Goal: Transaction & Acquisition: Purchase product/service

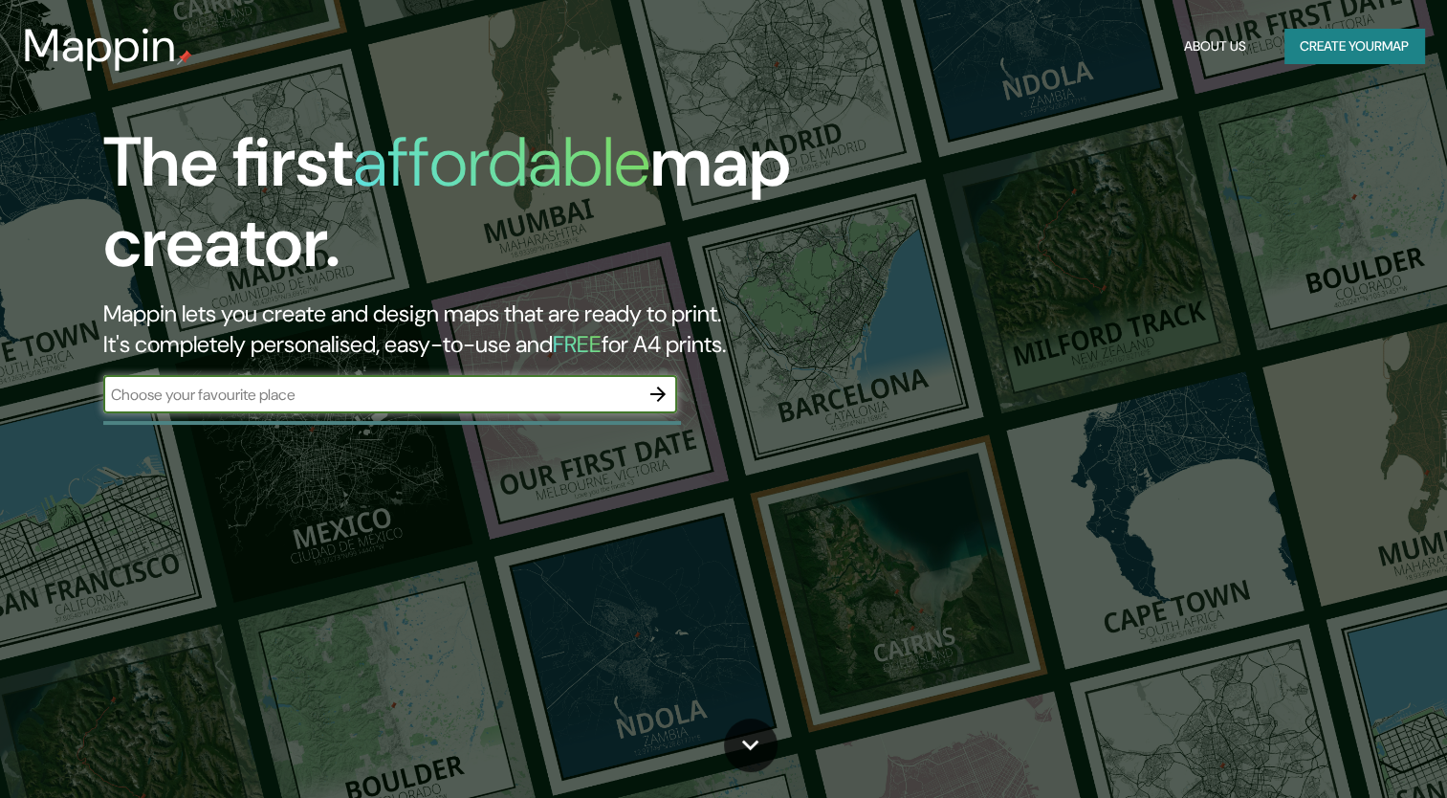
click at [356, 398] on input "text" at bounding box center [371, 394] width 536 height 22
type input "[GEOGRAPHIC_DATA]"
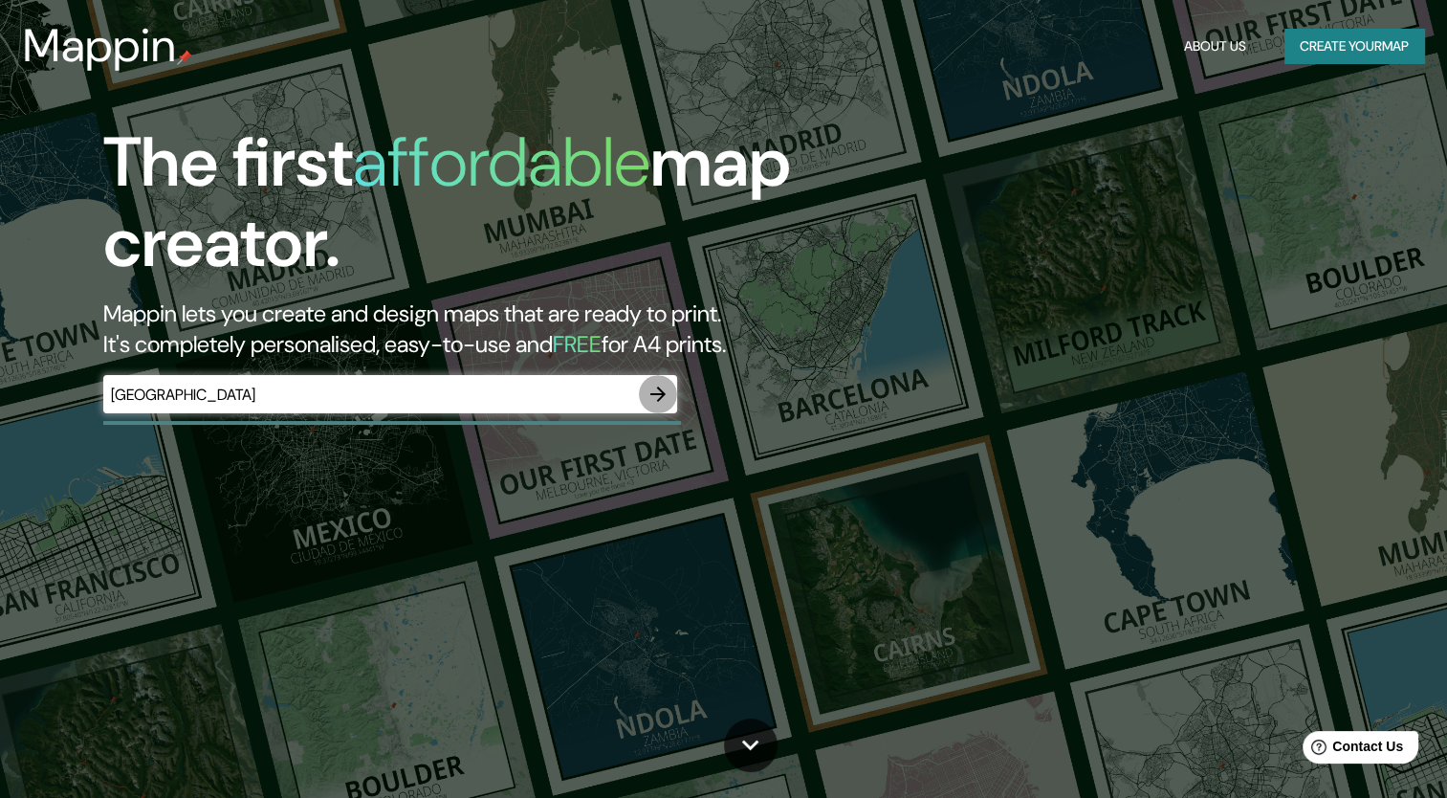
click at [668, 393] on icon "button" at bounding box center [657, 394] width 23 height 23
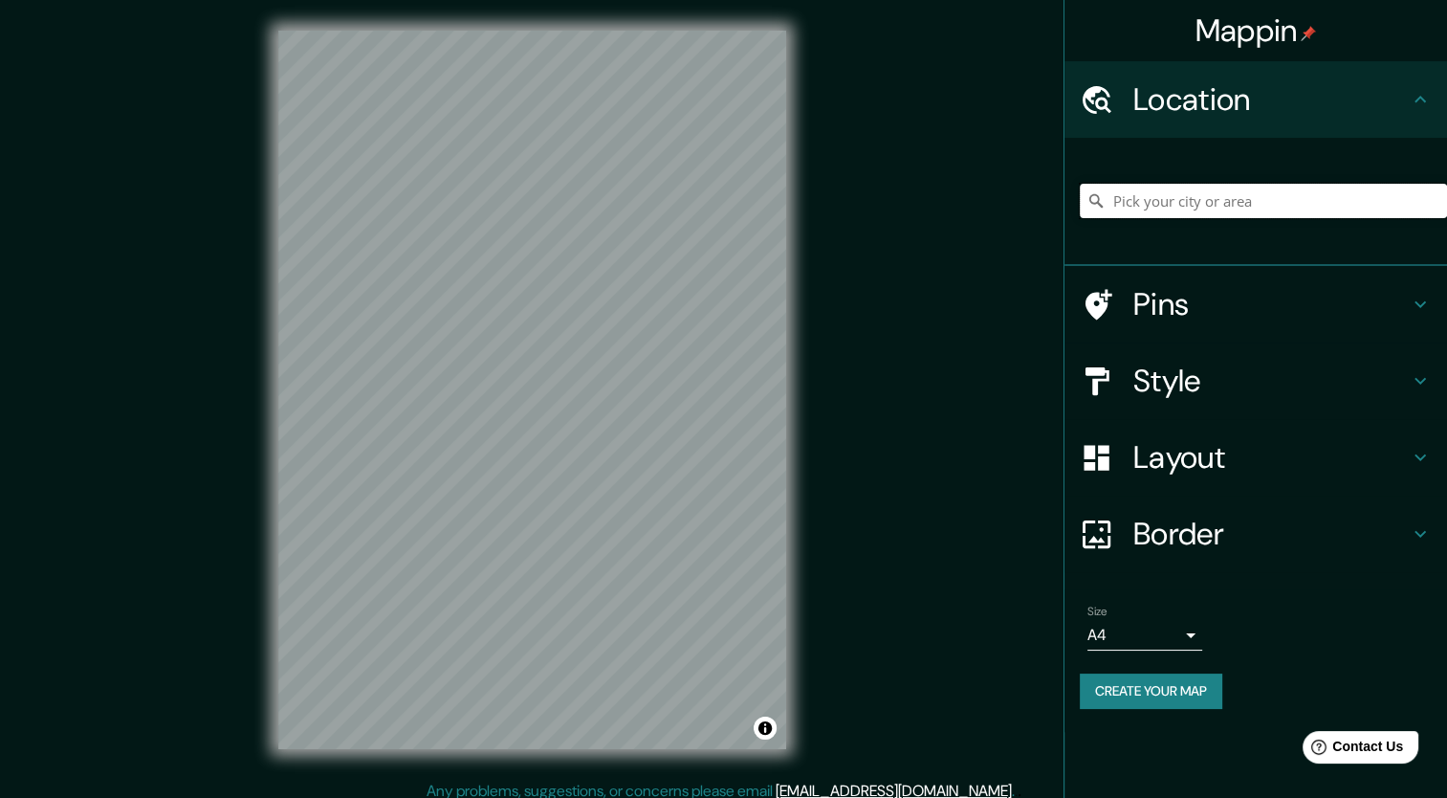
click at [1152, 209] on input "Pick your city or area" at bounding box center [1263, 201] width 367 height 34
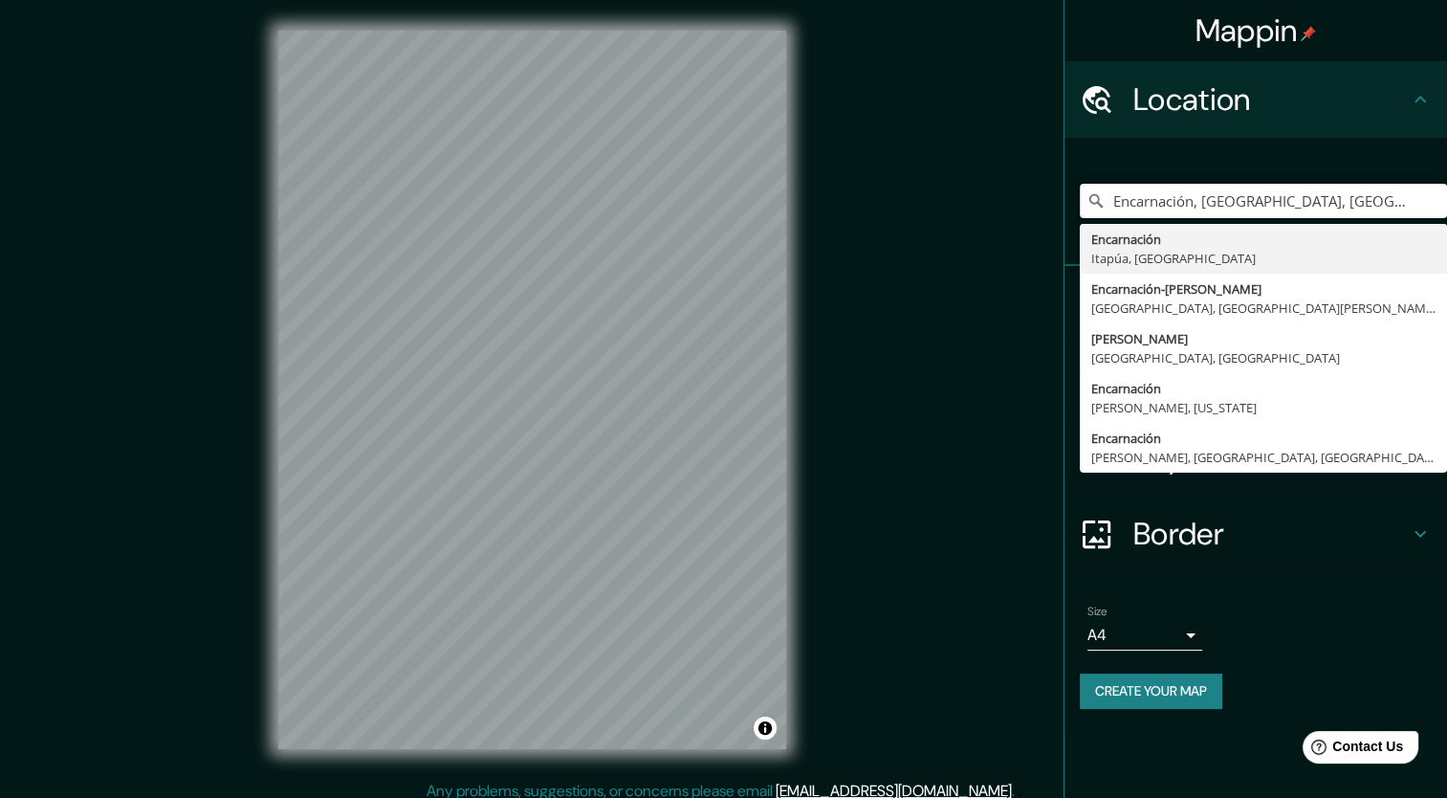
type input "Encarnación, [GEOGRAPHIC_DATA], [GEOGRAPHIC_DATA]"
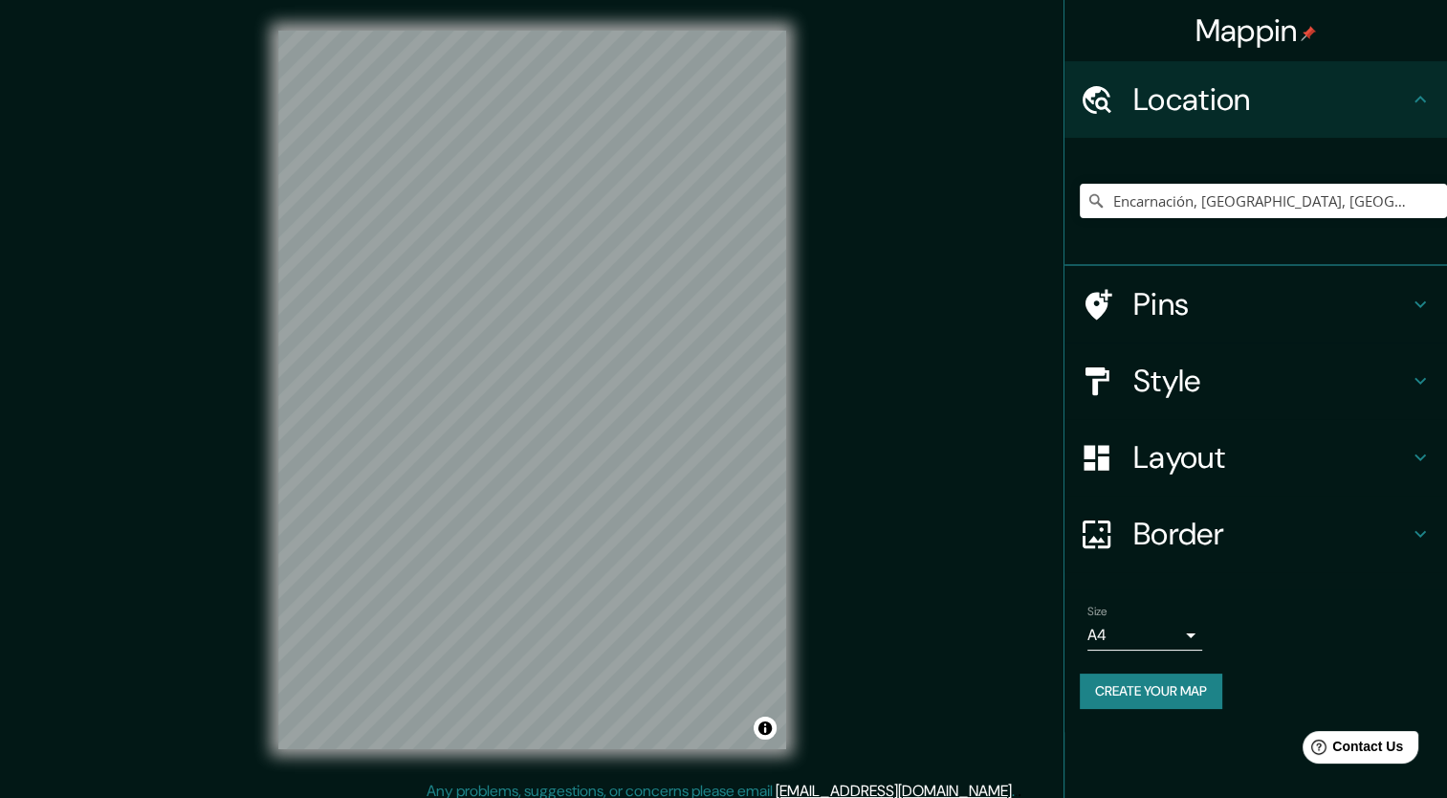
click at [1247, 388] on h4 "Style" at bounding box center [1270, 380] width 275 height 38
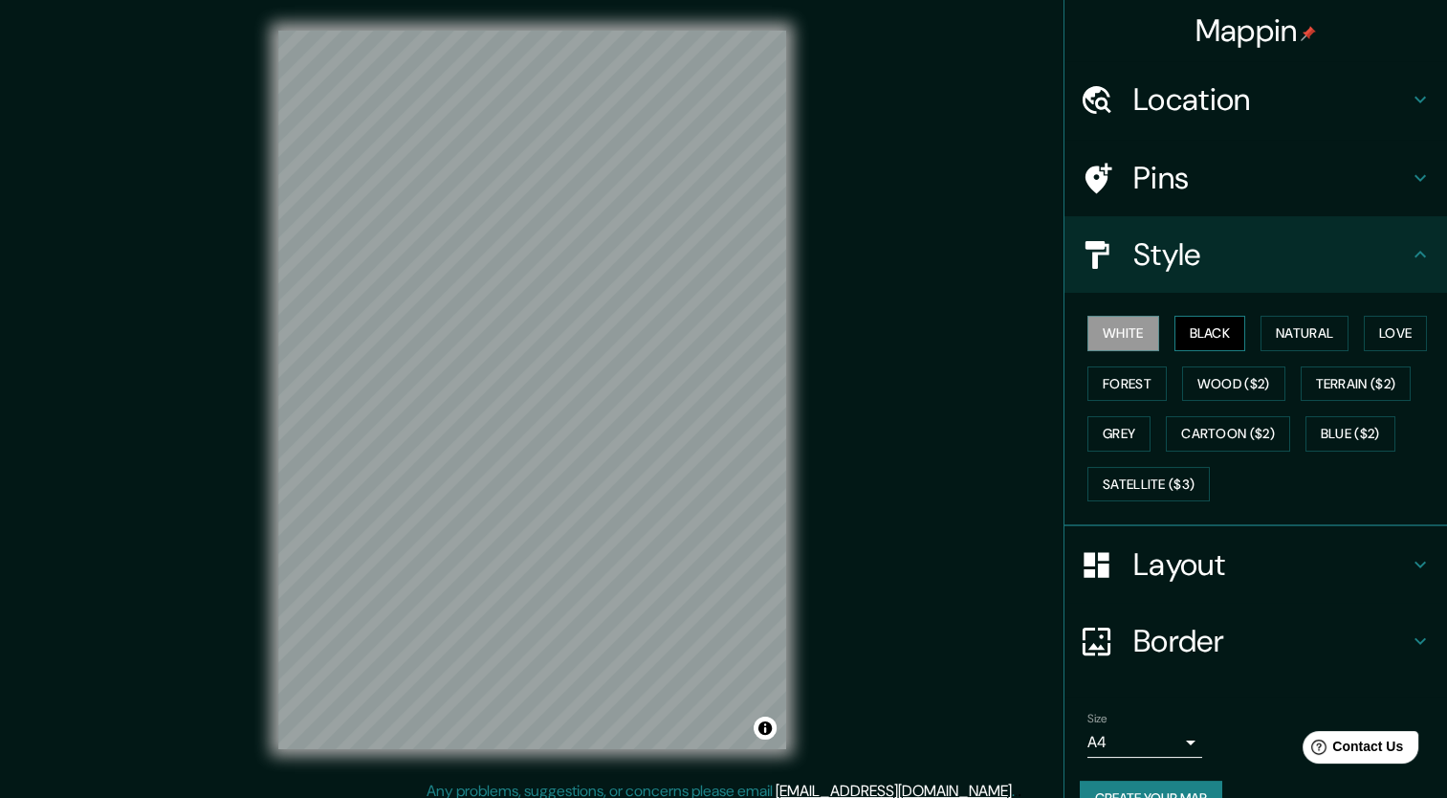
click at [1194, 338] on button "Black" at bounding box center [1210, 333] width 72 height 35
click at [1170, 480] on button "Satellite ($3)" at bounding box center [1148, 484] width 122 height 35
click at [1115, 331] on button "White" at bounding box center [1123, 333] width 72 height 35
click at [1209, 336] on button "Black" at bounding box center [1210, 333] width 72 height 35
click at [1281, 331] on button "Natural" at bounding box center [1304, 333] width 88 height 35
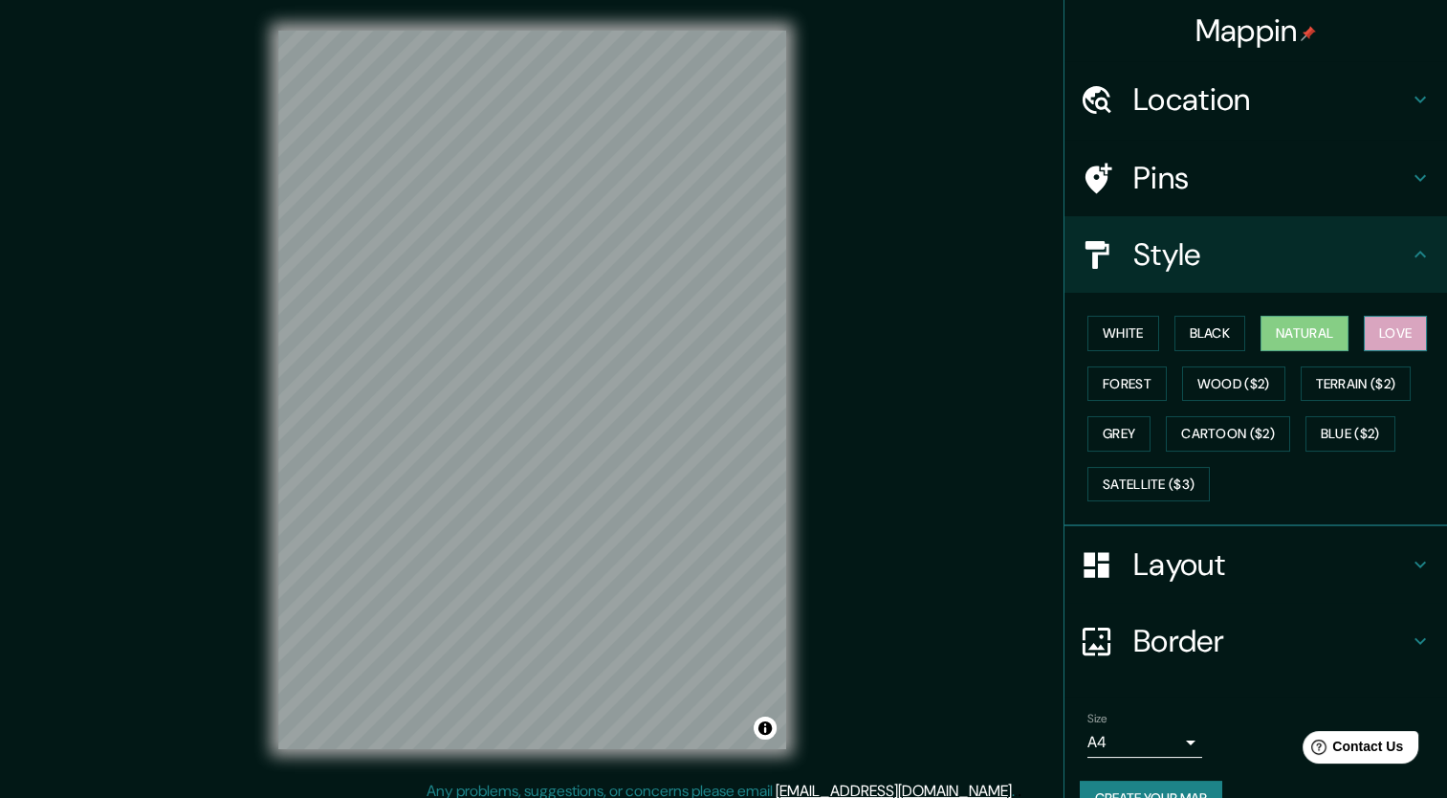
click at [1377, 333] on button "Love" at bounding box center [1395, 333] width 63 height 35
click at [1106, 379] on button "Forest" at bounding box center [1126, 383] width 79 height 35
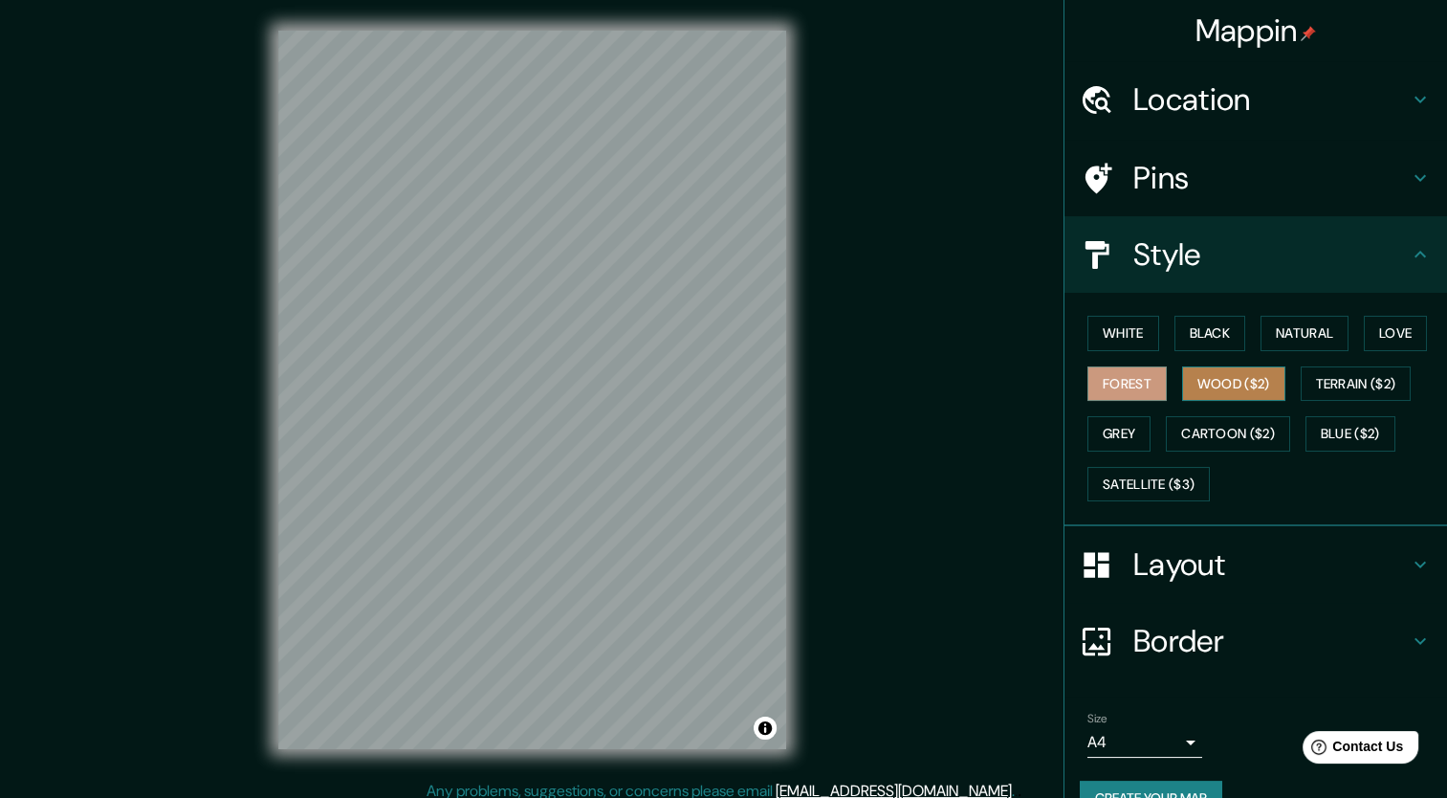
click at [1224, 381] on button "Wood ($2)" at bounding box center [1233, 383] width 103 height 35
click at [1369, 386] on button "Terrain ($2)" at bounding box center [1356, 383] width 111 height 35
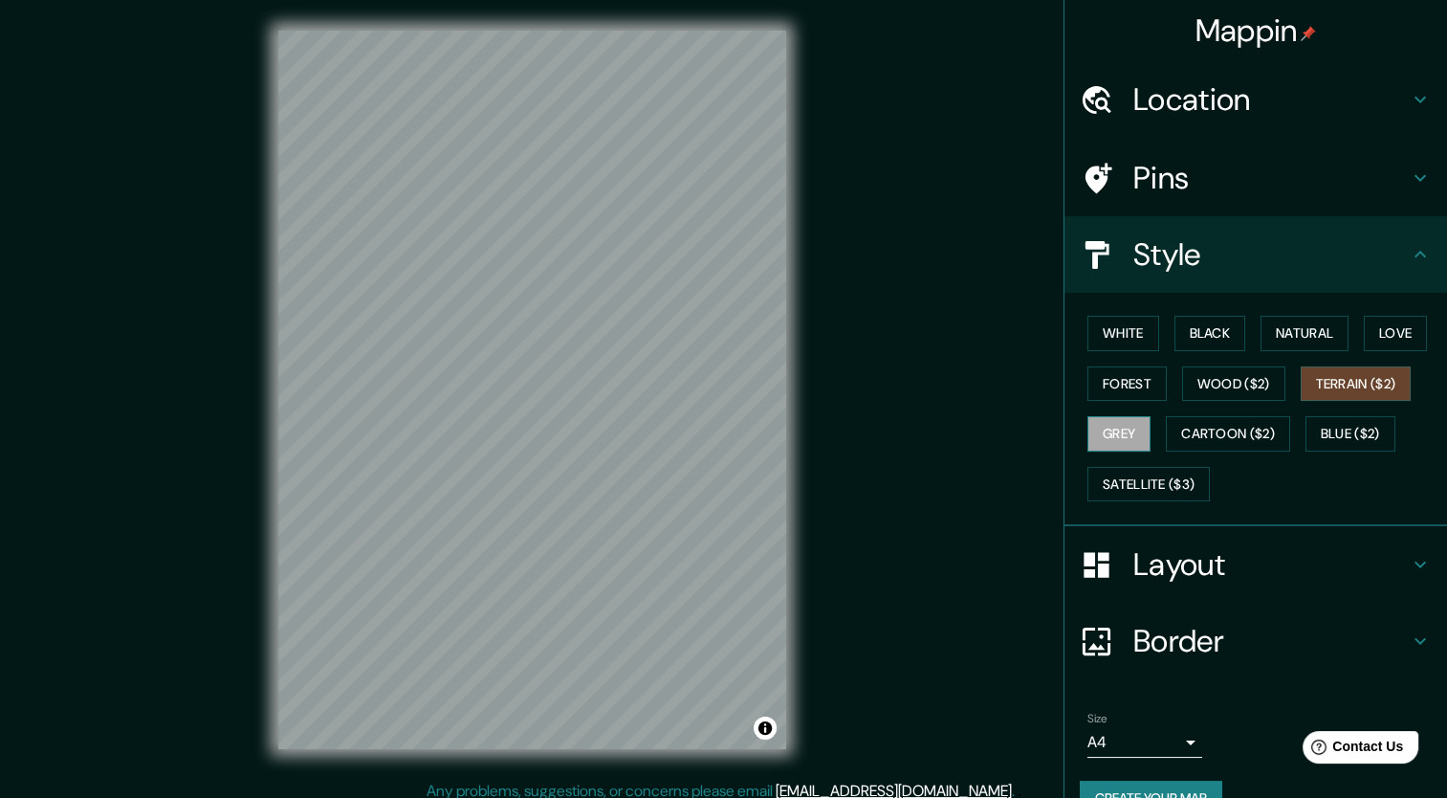
click at [1088, 434] on button "Grey" at bounding box center [1118, 433] width 63 height 35
click at [1233, 432] on button "Cartoon ($2)" at bounding box center [1228, 433] width 124 height 35
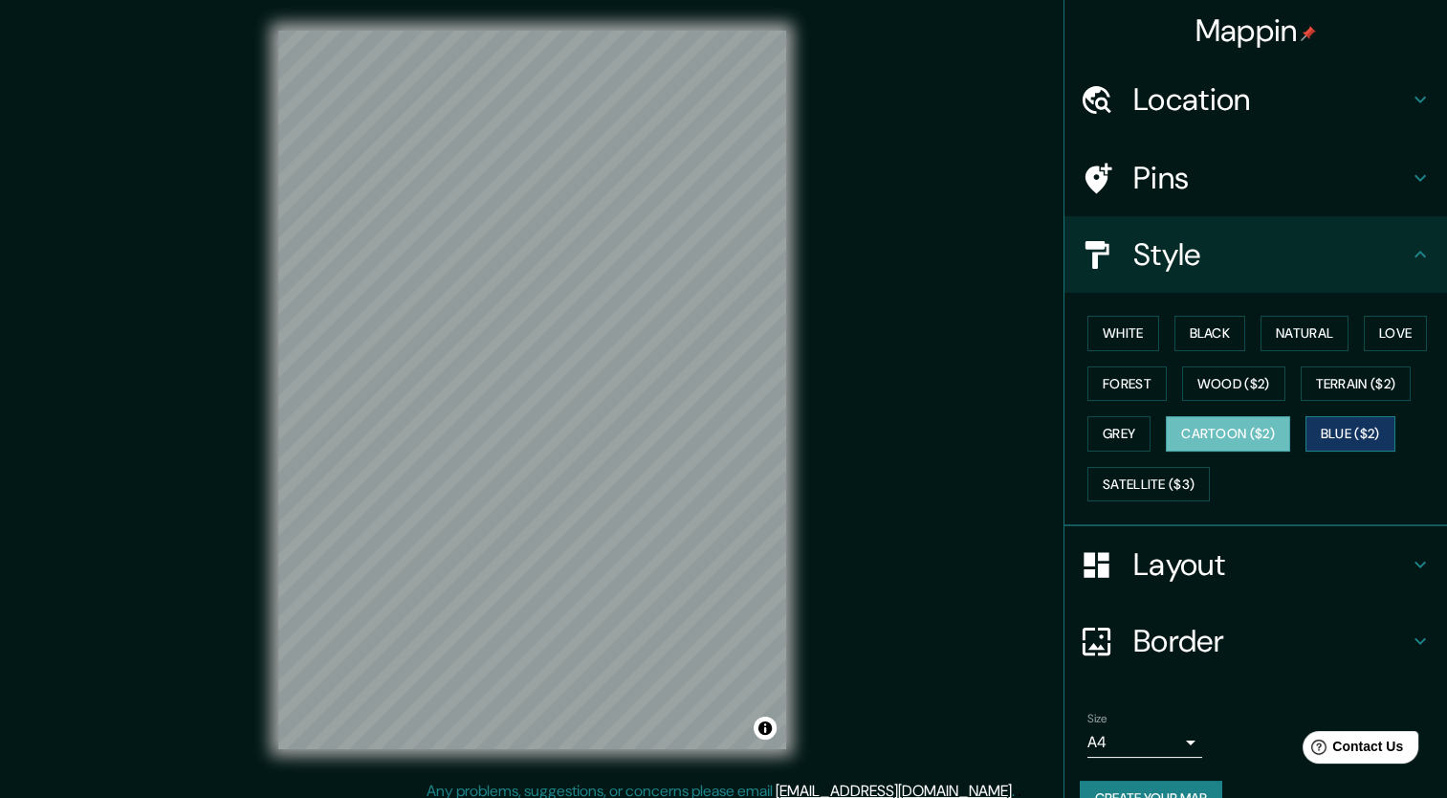
click at [1342, 427] on button "Blue ($2)" at bounding box center [1350, 433] width 90 height 35
click at [1247, 436] on button "Cartoon ($2)" at bounding box center [1228, 433] width 124 height 35
click at [1133, 479] on button "Satellite ($3)" at bounding box center [1148, 484] width 122 height 35
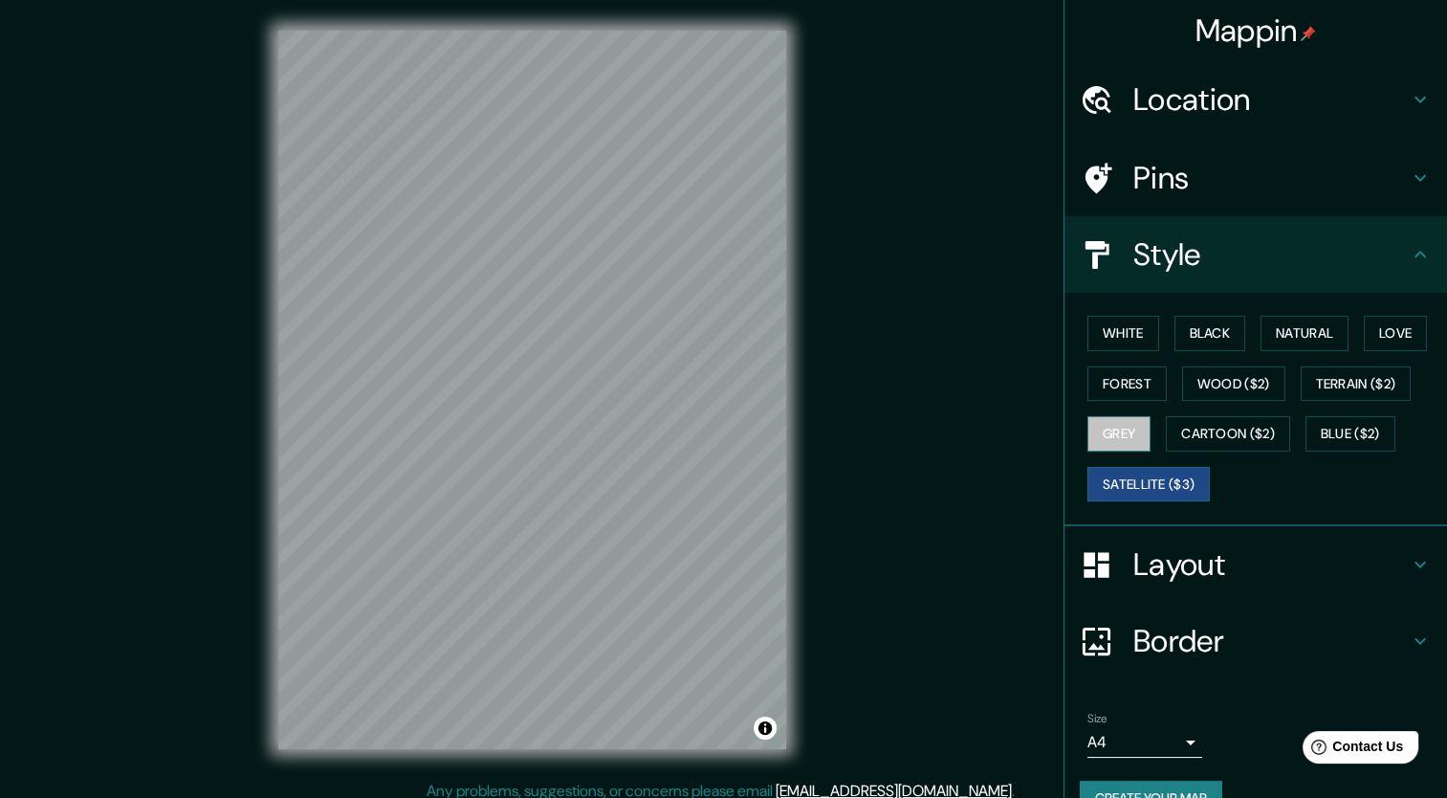
click at [1137, 428] on button "Grey" at bounding box center [1118, 433] width 63 height 35
click at [1120, 329] on button "White" at bounding box center [1123, 333] width 72 height 35
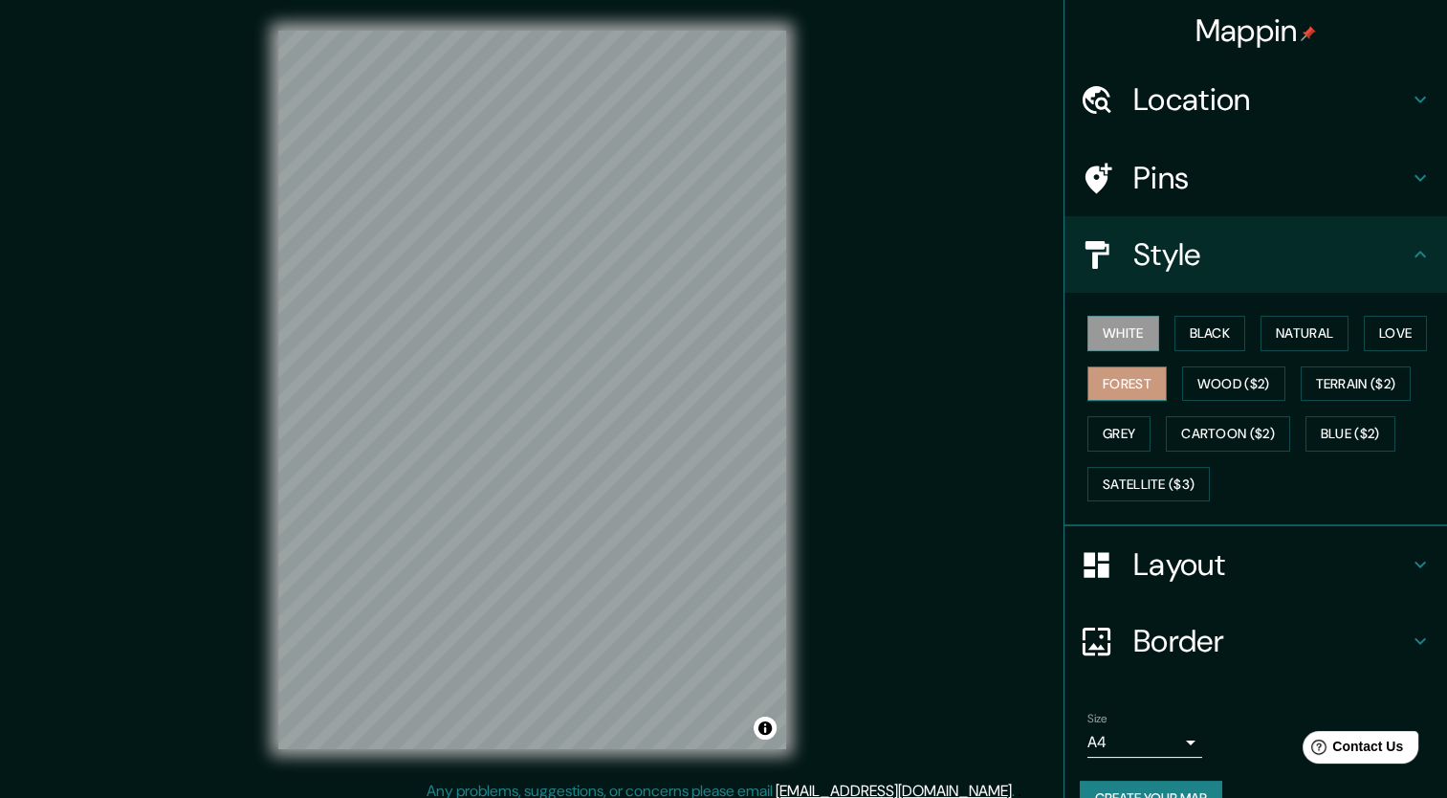
click at [1116, 388] on button "Forest" at bounding box center [1126, 383] width 79 height 35
click at [1113, 337] on button "White" at bounding box center [1123, 333] width 72 height 35
click at [1222, 335] on button "Black" at bounding box center [1210, 333] width 72 height 35
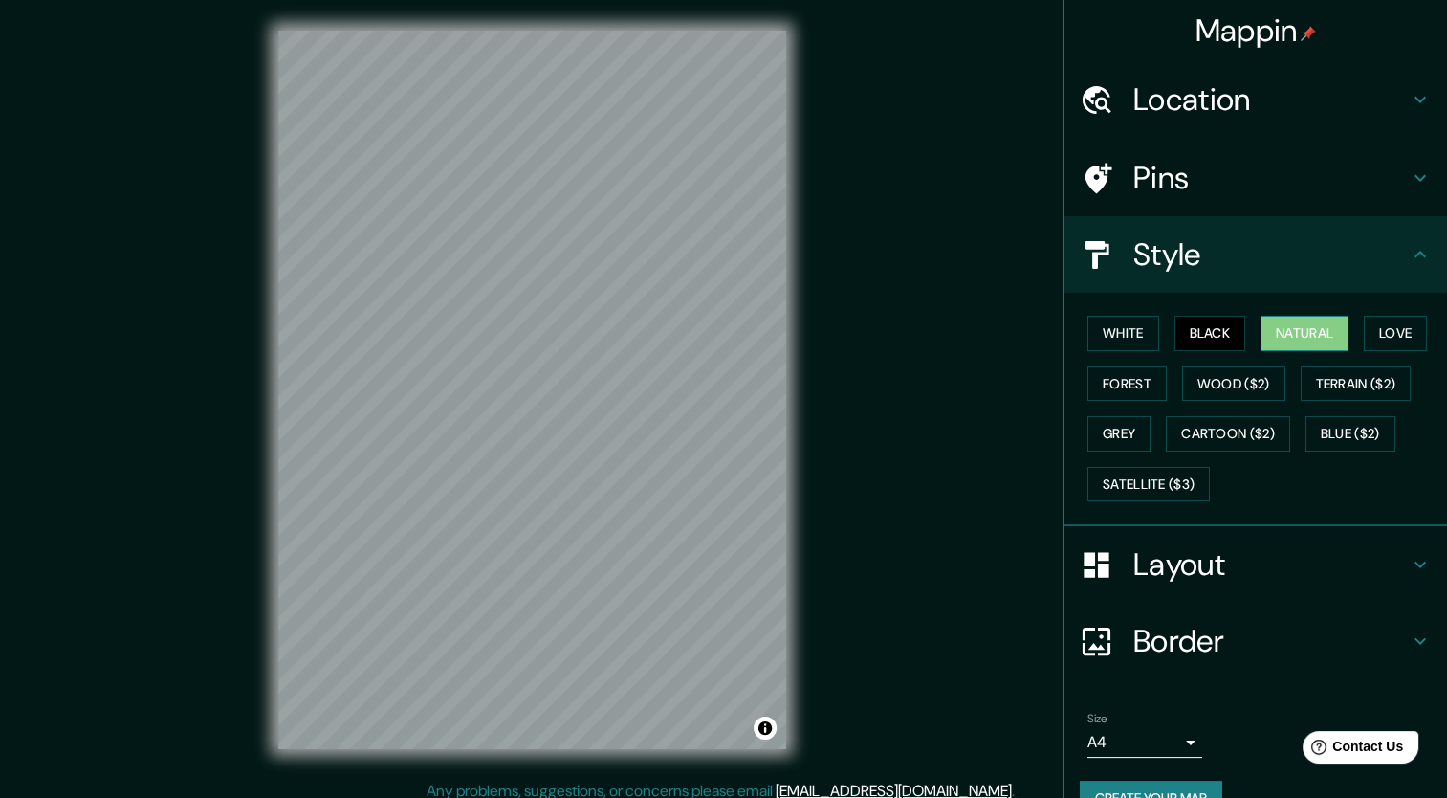
click at [1281, 333] on button "Natural" at bounding box center [1304, 333] width 88 height 35
click at [1394, 339] on button "Love" at bounding box center [1395, 333] width 63 height 35
click at [1330, 334] on button "Natural" at bounding box center [1304, 333] width 88 height 35
